Goal: Contribute content: Contribute content

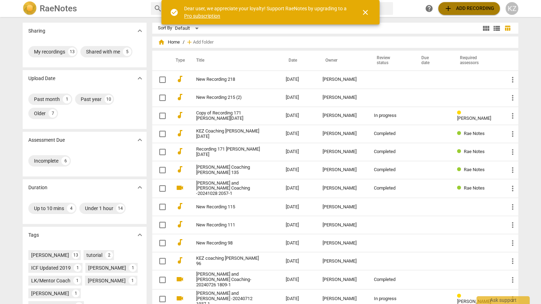
click at [455, 6] on span "add Add recording" at bounding box center [469, 8] width 50 height 8
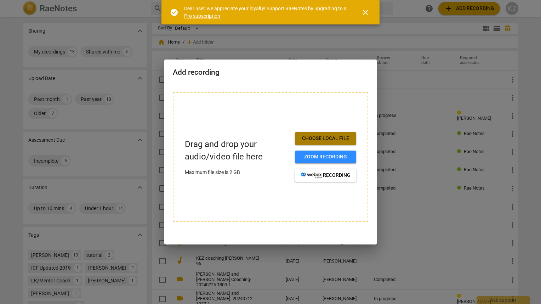
click at [338, 142] on span "Choose local file" at bounding box center [325, 138] width 50 height 7
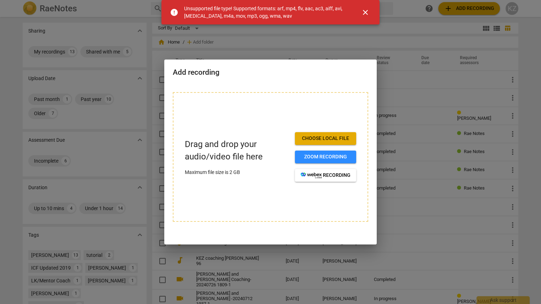
click at [367, 12] on span "close" at bounding box center [365, 12] width 8 height 8
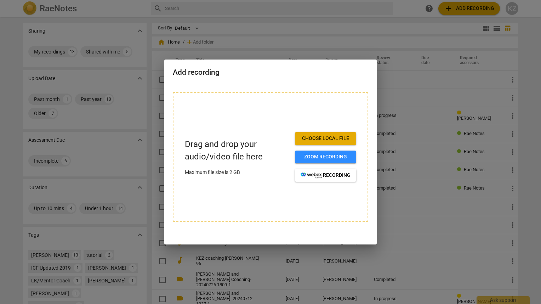
click at [323, 137] on span "Choose local file" at bounding box center [325, 138] width 50 height 7
click at [347, 67] on div "Add recording" at bounding box center [270, 71] width 212 height 24
click at [314, 141] on span "Choose local file" at bounding box center [325, 138] width 50 height 7
click at [318, 178] on span "recording" at bounding box center [325, 175] width 50 height 7
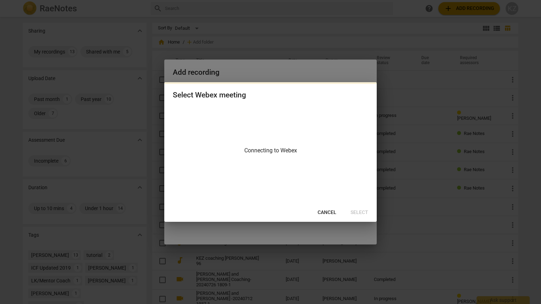
click at [353, 73] on div at bounding box center [270, 152] width 541 height 304
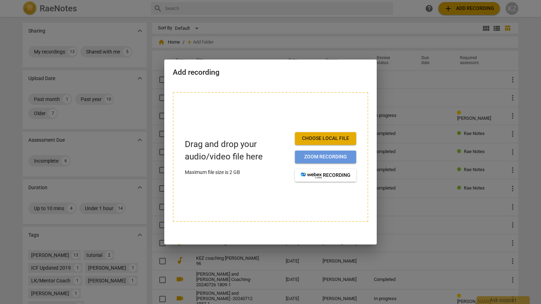
click at [328, 159] on span "Zoom recording" at bounding box center [325, 156] width 50 height 7
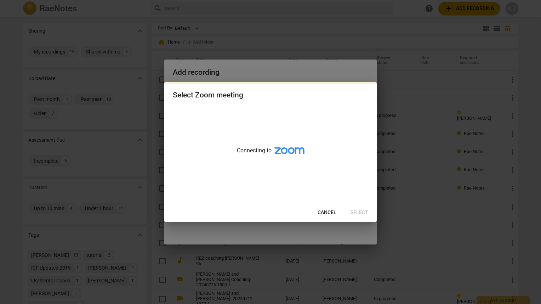
click at [358, 80] on div at bounding box center [270, 152] width 541 height 304
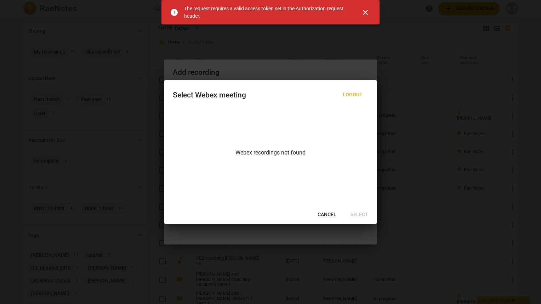
click at [365, 8] on span "close" at bounding box center [365, 12] width 8 height 8
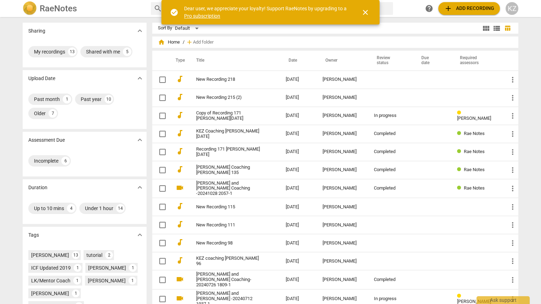
click at [65, 38] on div "Sharing expand_more" at bounding box center [85, 31] width 124 height 16
click at [469, 12] on span "add Add recording" at bounding box center [469, 8] width 50 height 8
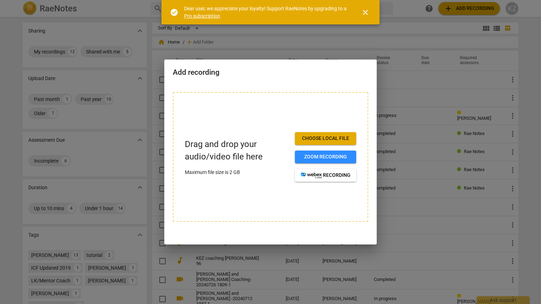
click at [365, 11] on span "close" at bounding box center [365, 12] width 8 height 8
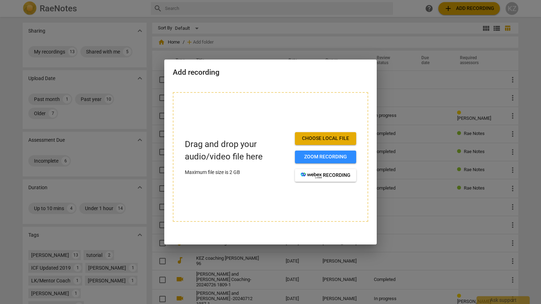
click at [389, 26] on div at bounding box center [270, 152] width 541 height 304
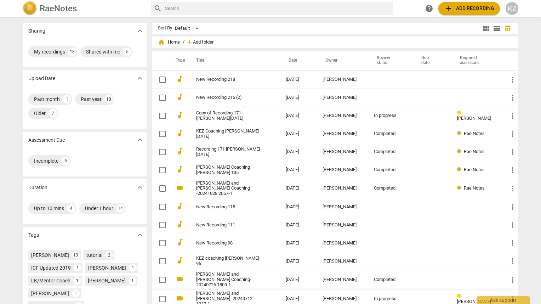
click at [205, 42] on span "Add folder" at bounding box center [203, 42] width 21 height 5
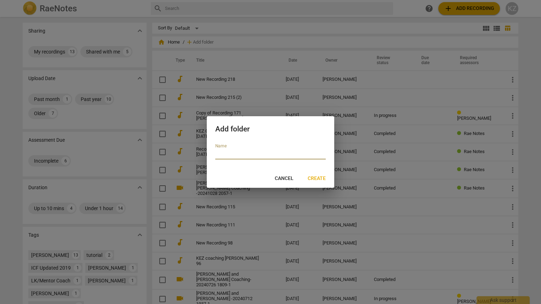
click at [12, 23] on div at bounding box center [270, 152] width 541 height 304
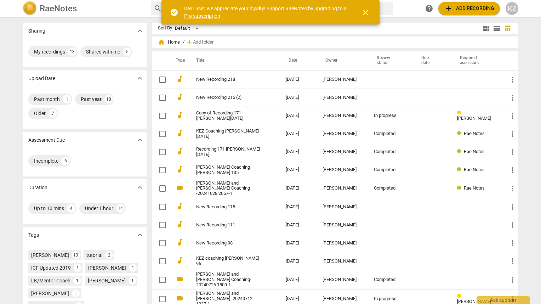
click at [27, 10] on img at bounding box center [30, 8] width 14 height 14
click at [41, 7] on h2 "RaeNotes" at bounding box center [58, 9] width 37 height 10
click at [365, 12] on span "close" at bounding box center [365, 12] width 8 height 8
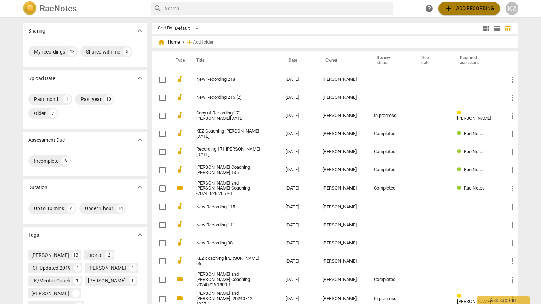
click at [462, 8] on span "add Add recording" at bounding box center [469, 8] width 50 height 8
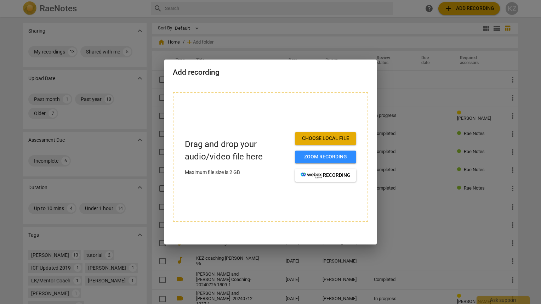
click at [329, 137] on span "Choose local file" at bounding box center [325, 138] width 50 height 7
click at [335, 138] on span "Choose local file" at bounding box center [325, 138] width 50 height 7
click at [327, 141] on span "Choose local file" at bounding box center [325, 138] width 50 height 7
click at [315, 142] on span "Choose local file" at bounding box center [325, 138] width 50 height 7
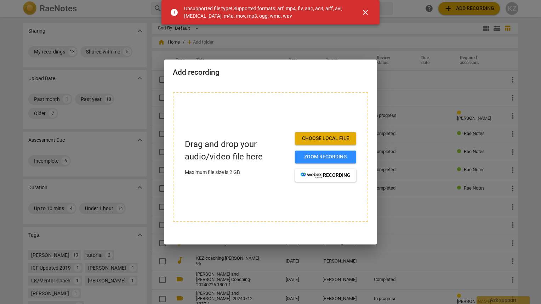
click at [364, 10] on span "close" at bounding box center [365, 12] width 8 height 8
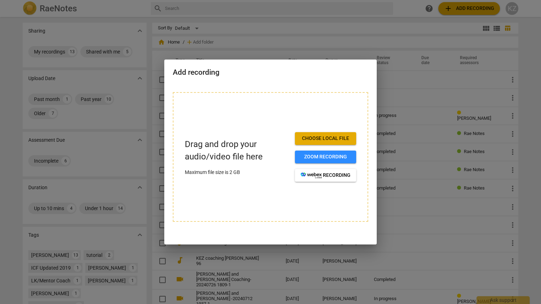
click at [334, 83] on div "Add recording" at bounding box center [270, 71] width 212 height 24
click at [314, 141] on span "Choose local file" at bounding box center [325, 138] width 50 height 7
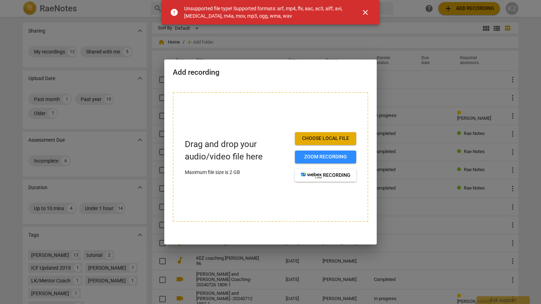
click at [309, 69] on h2 "Add recording" at bounding box center [270, 72] width 195 height 9
click at [367, 12] on span "close" at bounding box center [365, 12] width 8 height 8
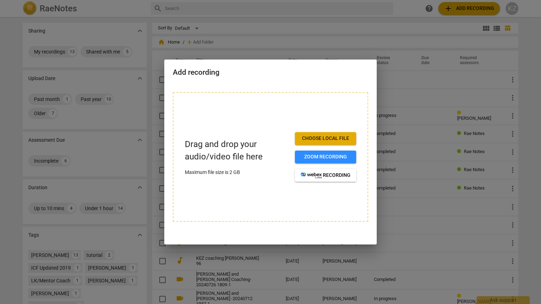
drag, startPoint x: 350, startPoint y: 88, endPoint x: 340, endPoint y: 95, distance: 11.8
click at [348, 89] on div "Drag and drop your audio/video file here Maximum file size is 2 GB Choose local…" at bounding box center [270, 161] width 212 height 155
click at [316, 140] on span "Choose local file" at bounding box center [325, 138] width 50 height 7
click at [306, 142] on button "Choose local file" at bounding box center [325, 138] width 61 height 13
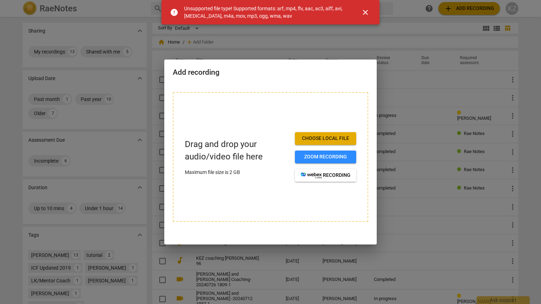
click at [365, 12] on span "close" at bounding box center [365, 12] width 8 height 8
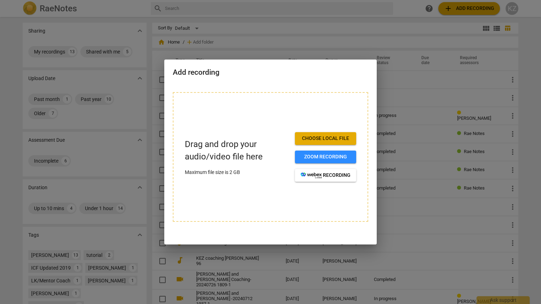
click at [351, 86] on div "Drag and drop your audio/video file here Maximum file size is 2 GB Choose local…" at bounding box center [270, 161] width 212 height 155
